Goal: Task Accomplishment & Management: Manage account settings

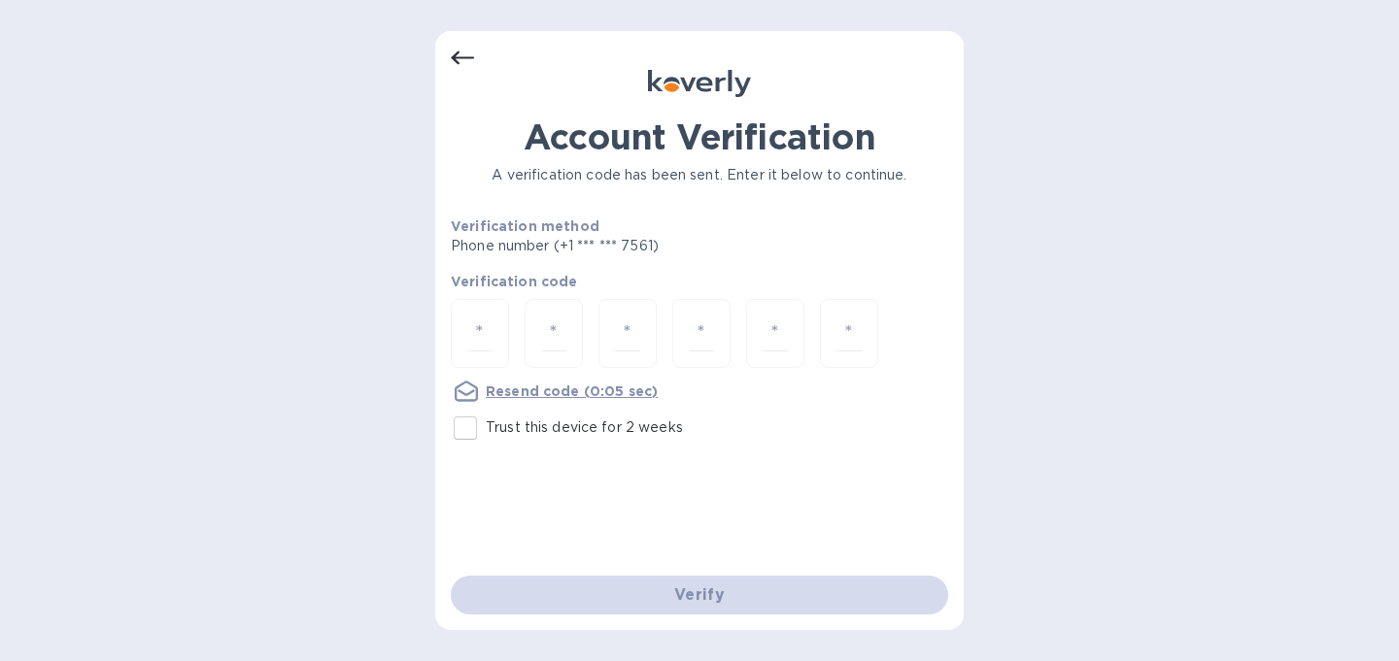
click at [464, 434] on input "Trust this device for 2 weeks" at bounding box center [465, 428] width 41 height 41
checkbox input "true"
click at [474, 332] on input "number" at bounding box center [479, 334] width 25 height 36
type input "2"
type input "0"
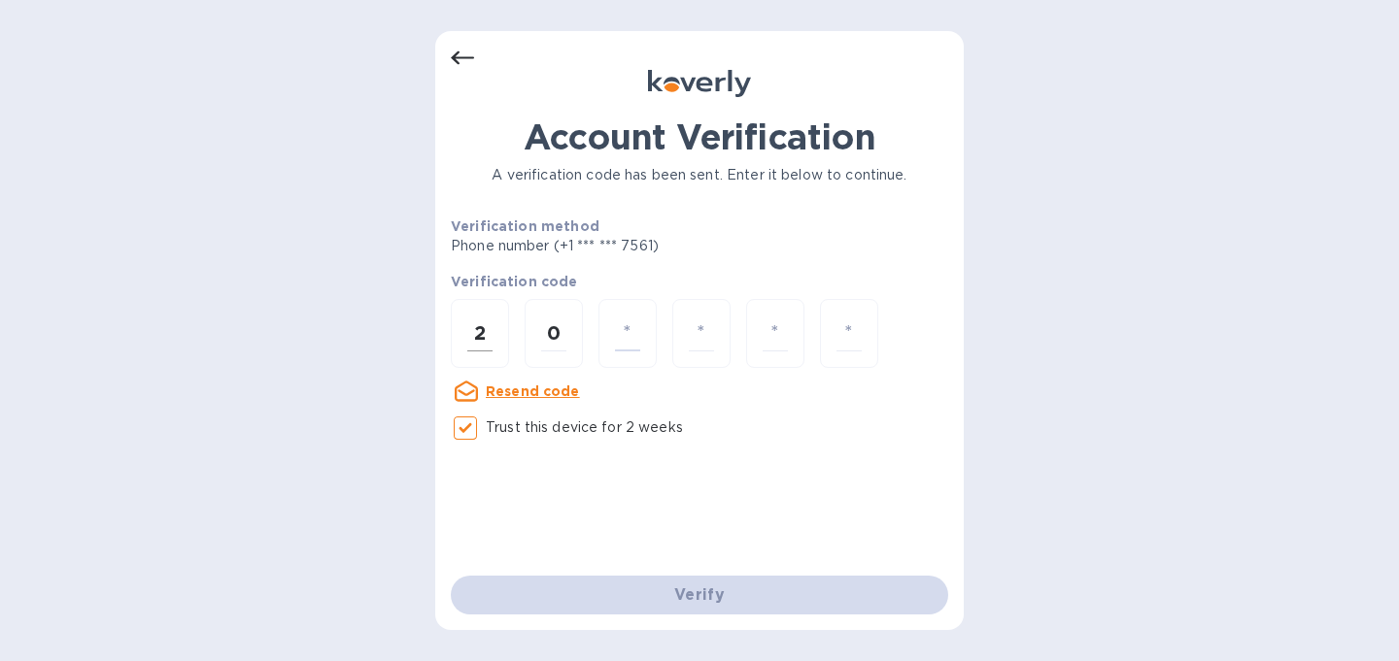
type input "1"
type input "3"
type input "1"
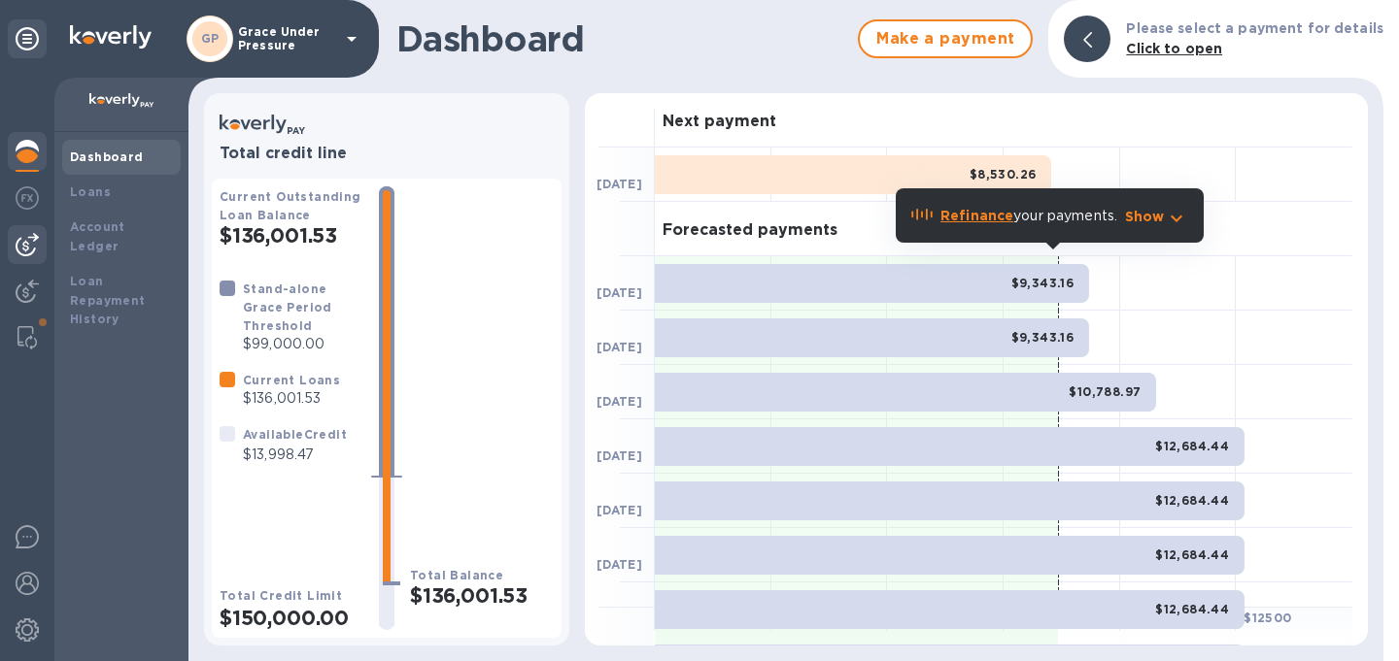
click at [25, 254] on img at bounding box center [27, 244] width 23 height 23
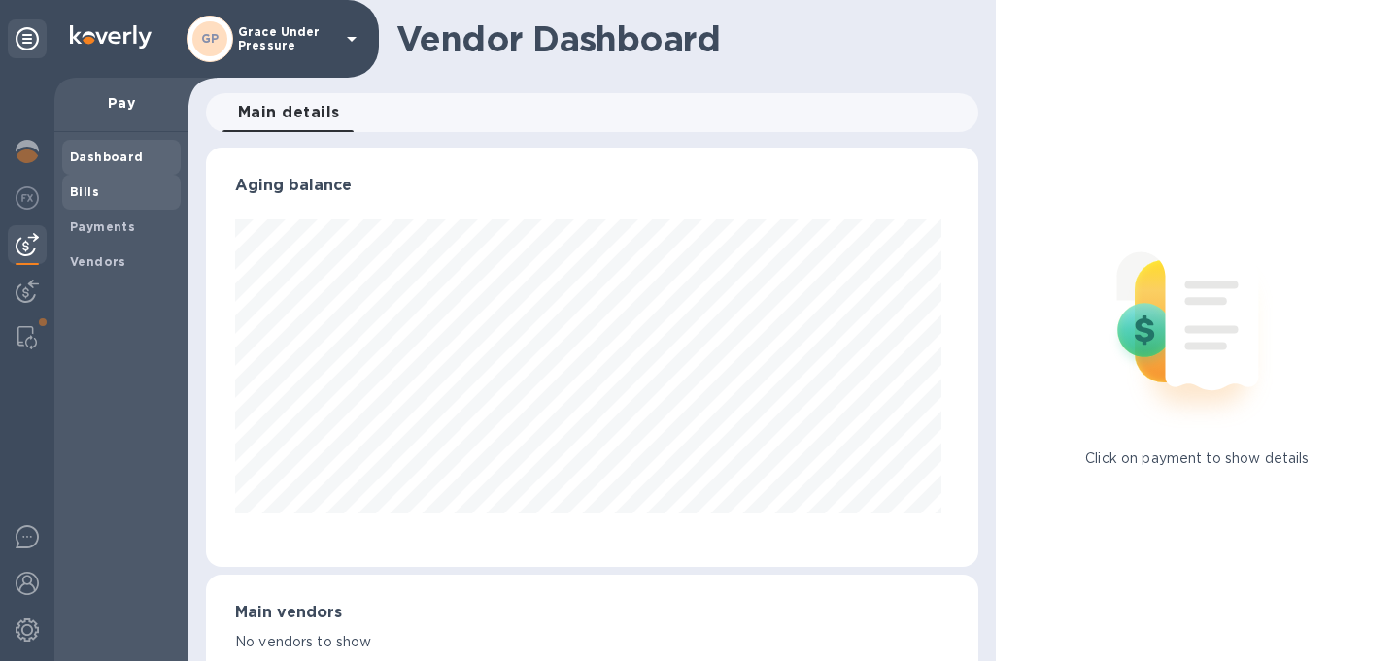
scroll to position [420, 764]
click at [85, 186] on b "Bills" at bounding box center [84, 192] width 29 height 15
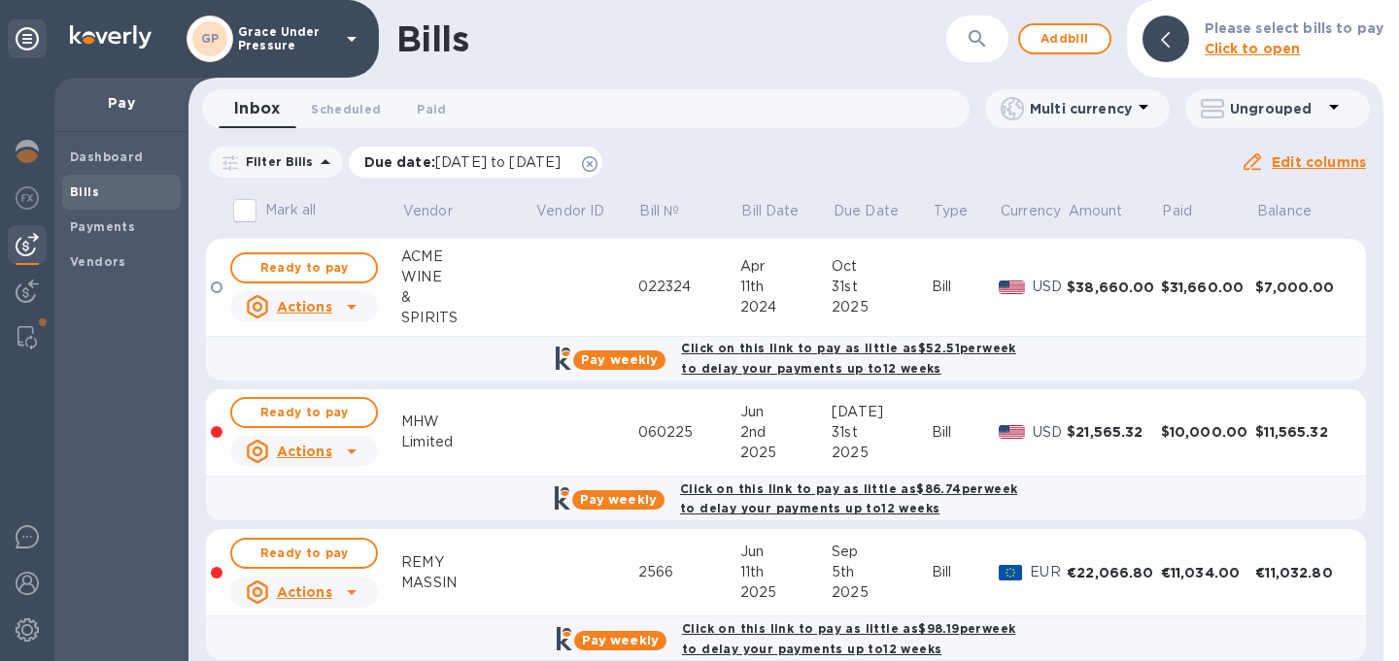
click at [597, 164] on icon at bounding box center [590, 164] width 16 height 16
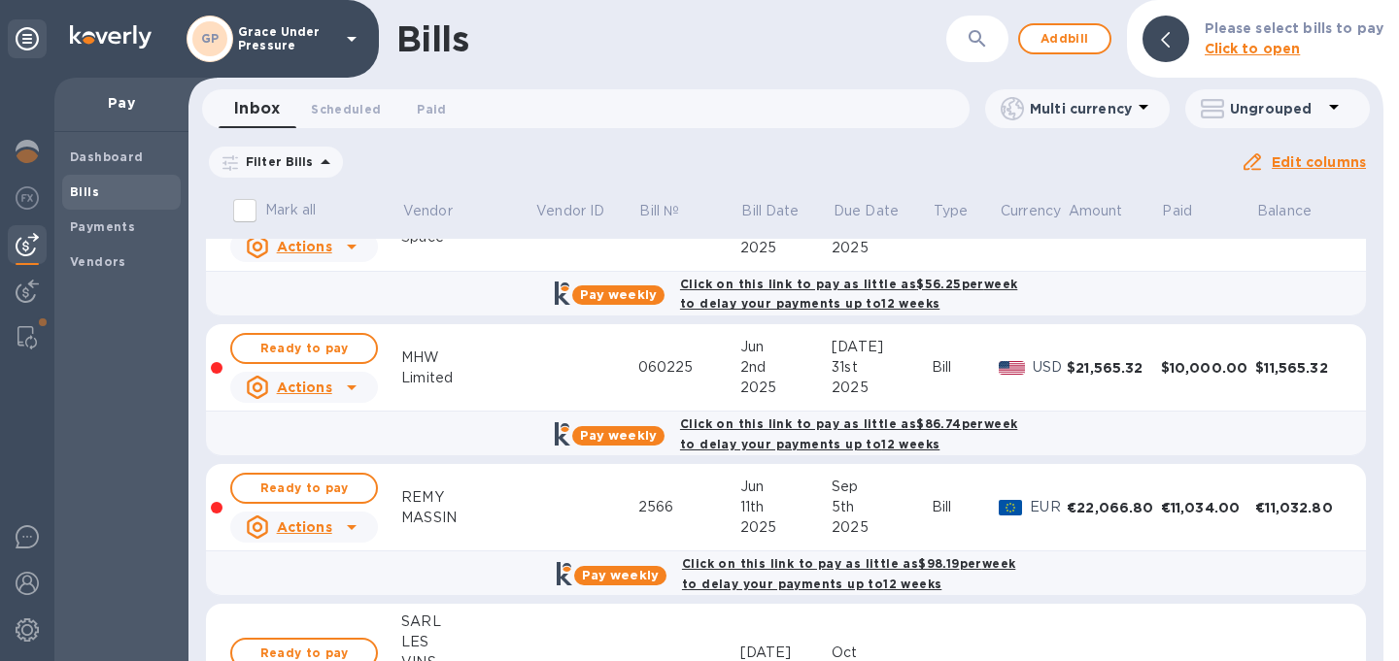
scroll to position [206, 0]
click at [477, 507] on div "REMY" at bounding box center [467, 497] width 133 height 20
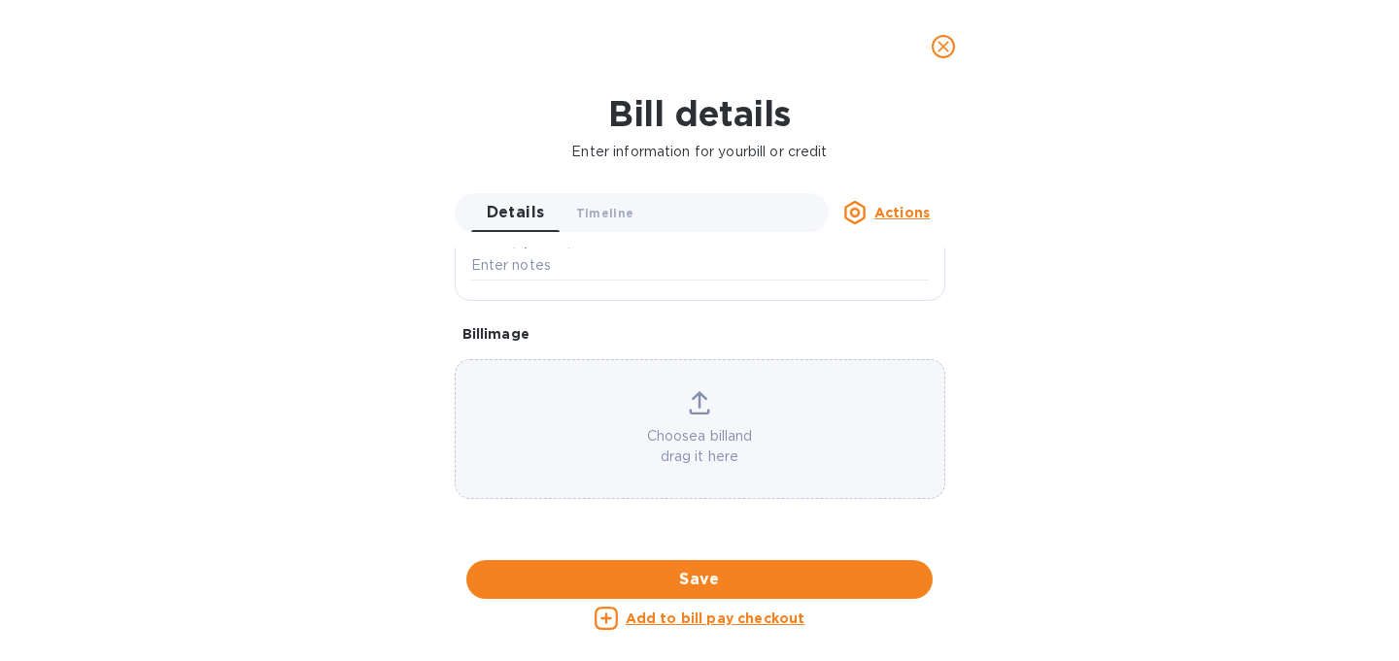
scroll to position [1248, 0]
click at [943, 48] on icon "close" at bounding box center [943, 47] width 12 height 12
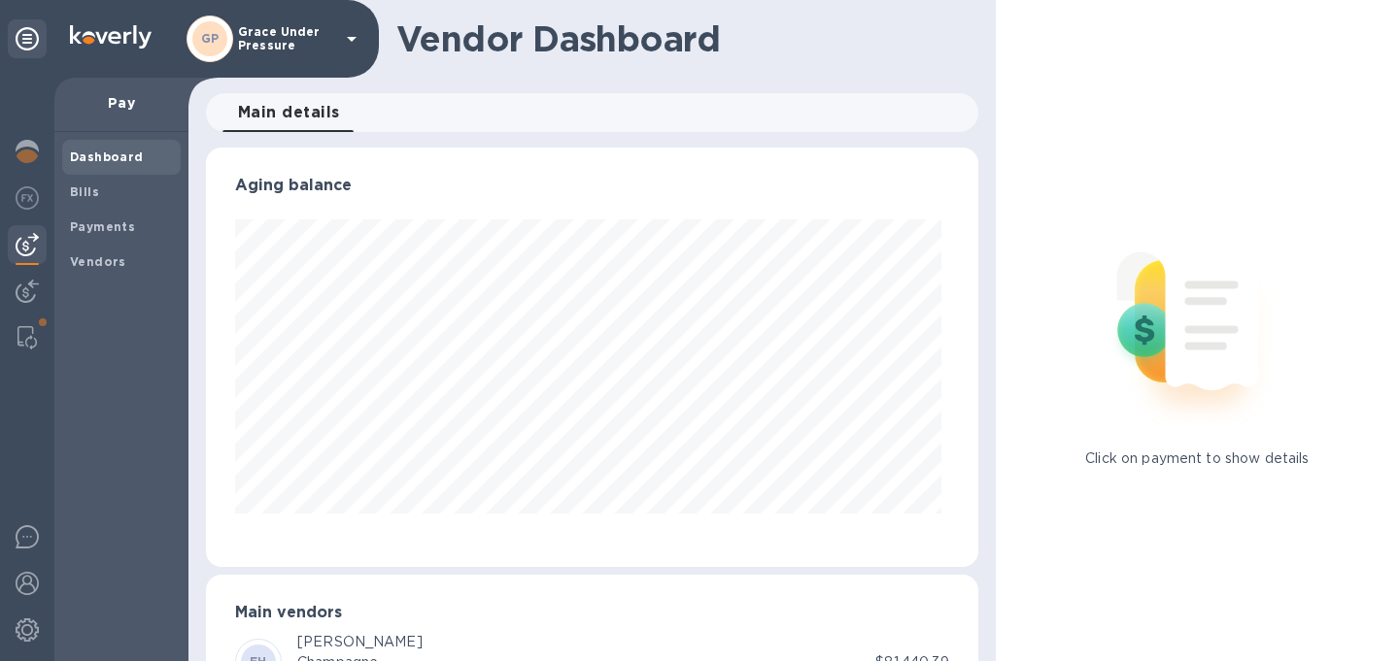
scroll to position [0, 0]
click at [91, 188] on b "Bills" at bounding box center [84, 192] width 29 height 15
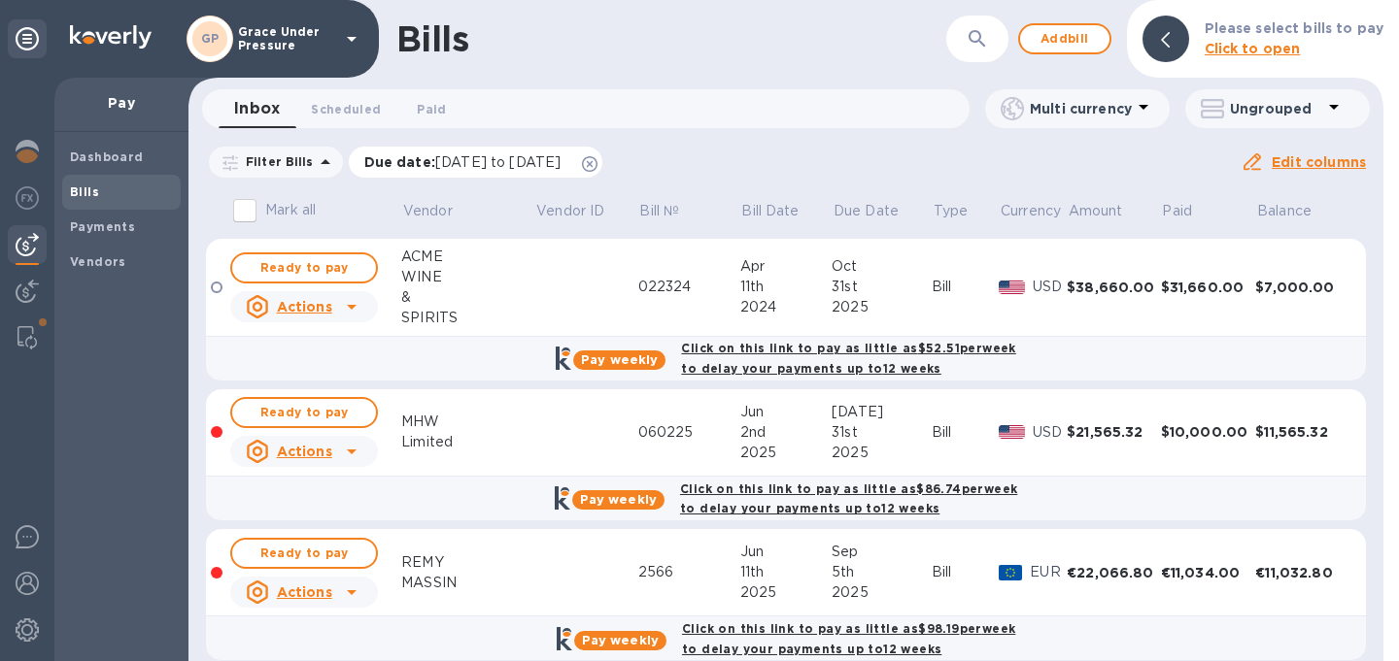
click at [597, 167] on icon at bounding box center [590, 164] width 16 height 16
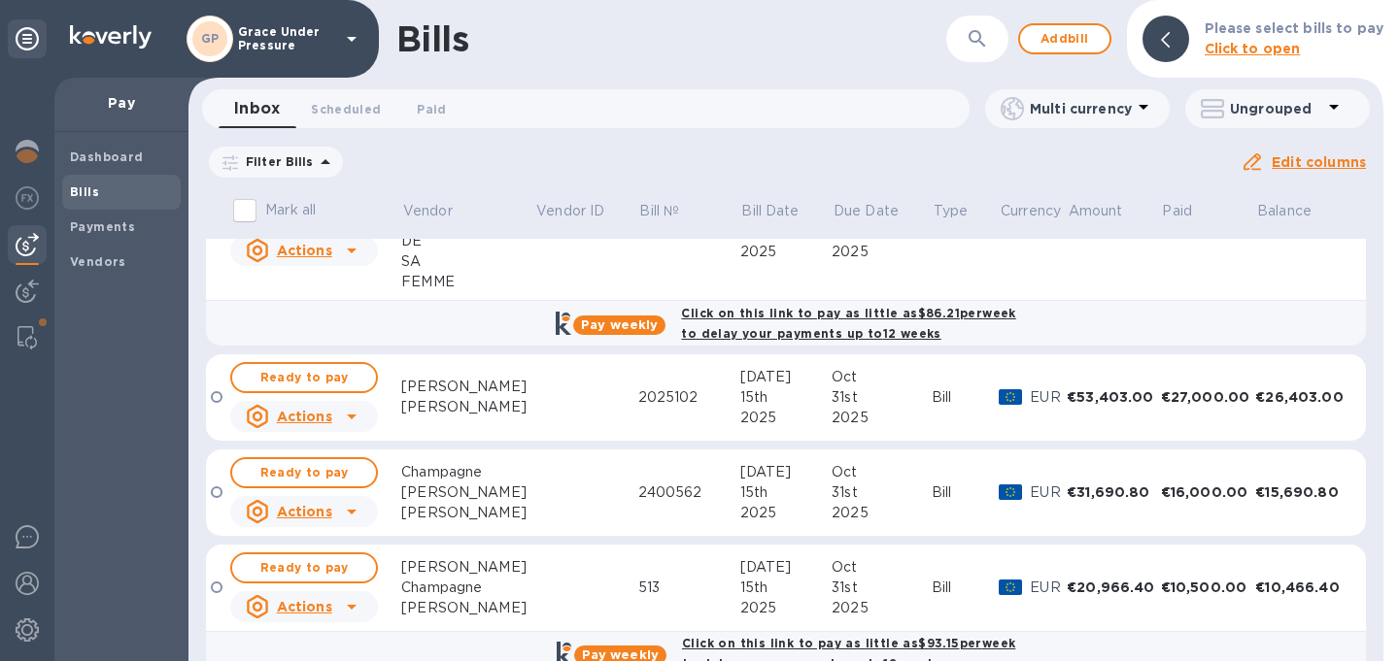
scroll to position [648, 0]
click at [590, 434] on td at bounding box center [585, 397] width 103 height 87
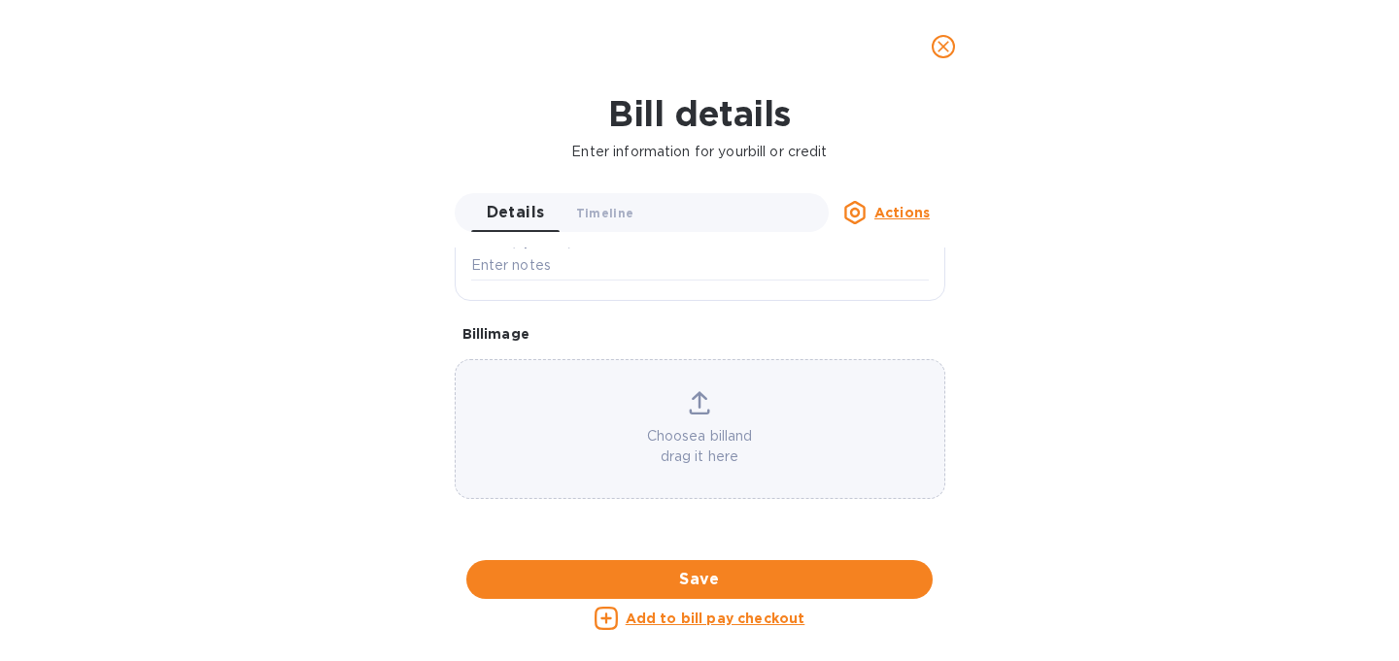
scroll to position [1161, 0]
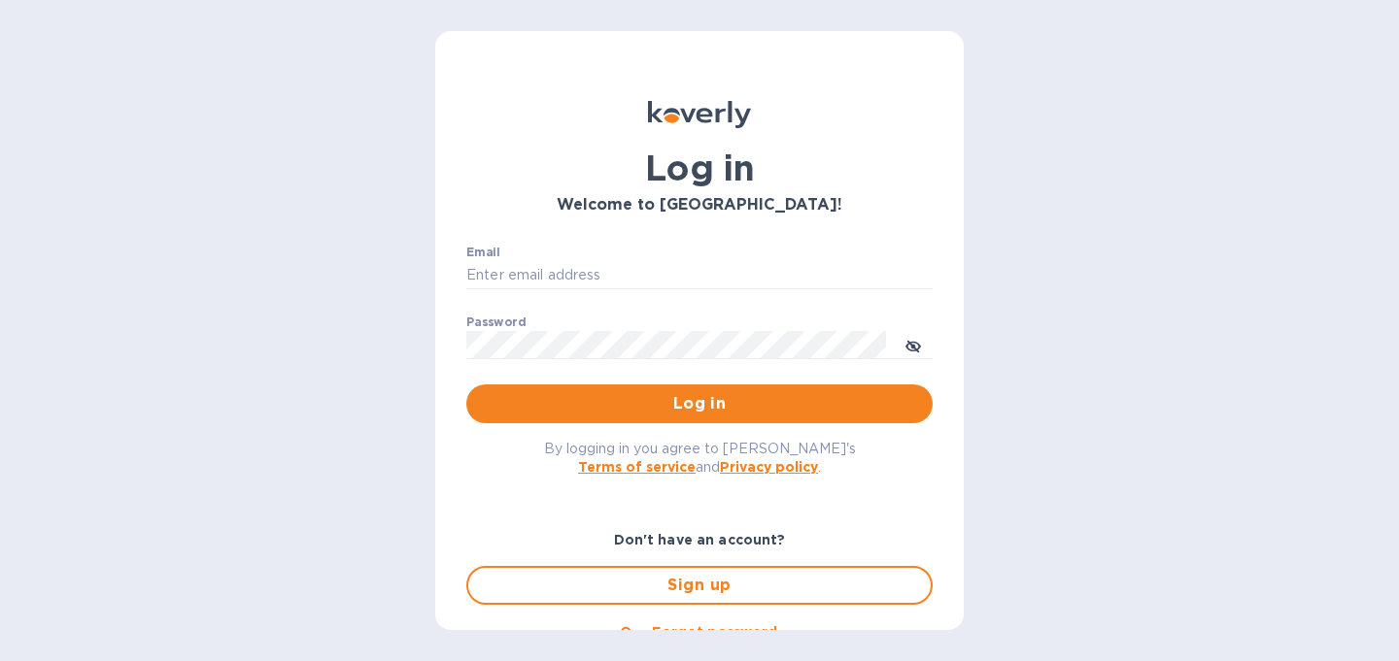
type input "christine@graceunderpressure.us"
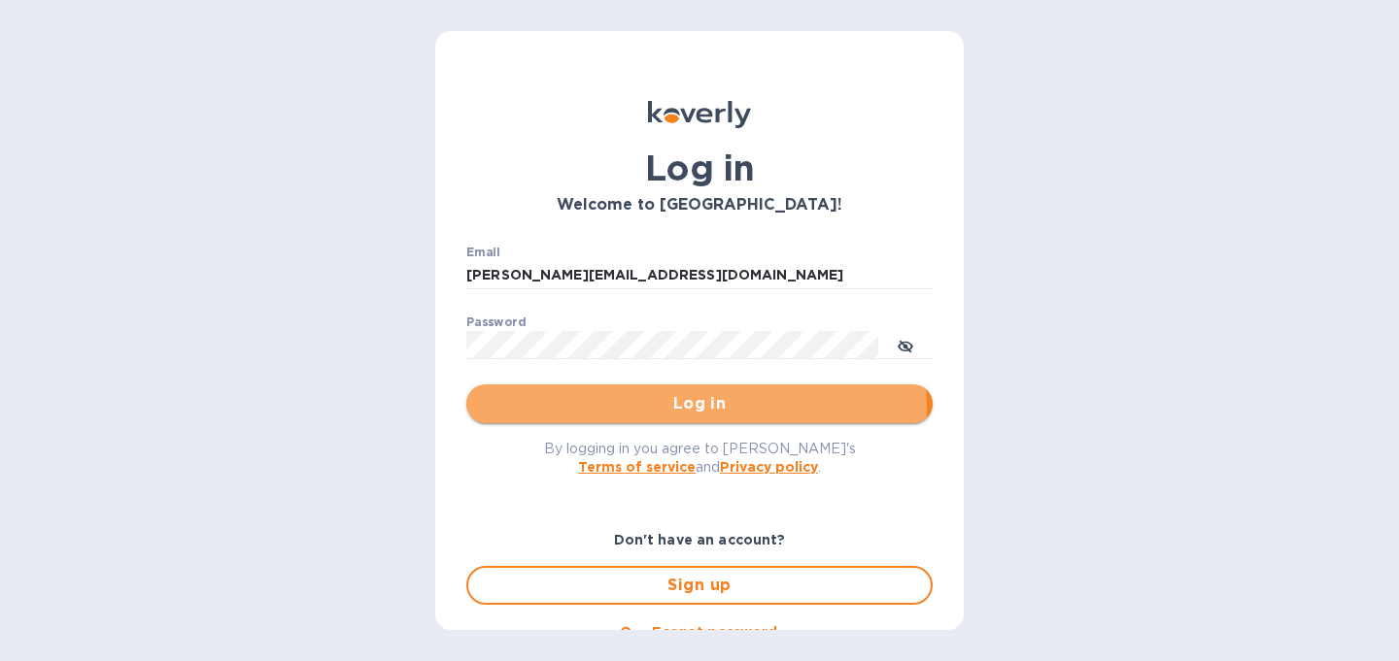
click at [662, 411] on span "Log in" at bounding box center [699, 403] width 435 height 23
